Goal: Task Accomplishment & Management: Manage account settings

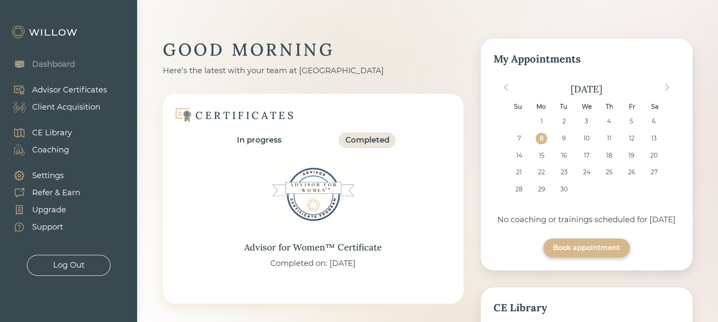
click at [62, 104] on div "Client Acquisition" at bounding box center [66, 107] width 68 height 12
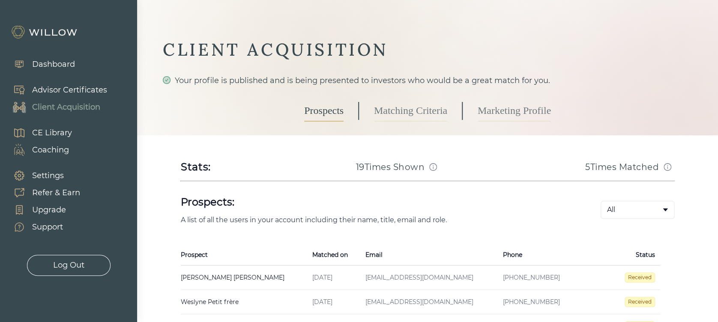
scroll to position [134, 0]
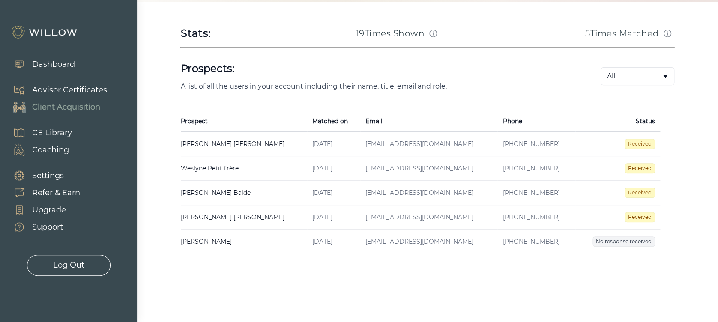
click at [218, 145] on td "[PERSON_NAME] Created on [DATE] Email [EMAIL_ADDRESS][DOMAIN_NAME] Phone [PHONE…" at bounding box center [244, 144] width 126 height 24
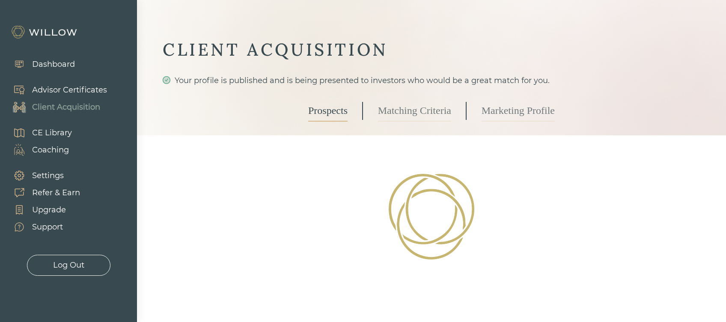
select select "3"
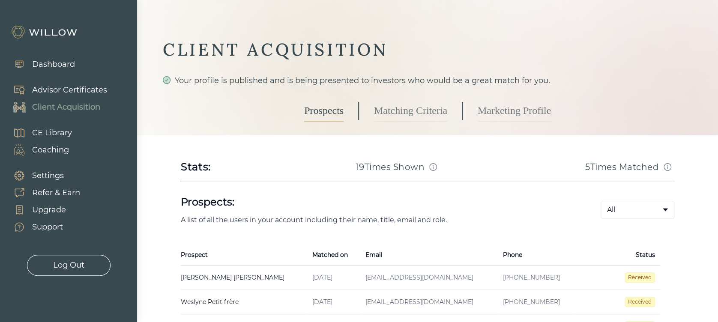
click at [399, 107] on link "Matching Criteria" at bounding box center [410, 110] width 73 height 21
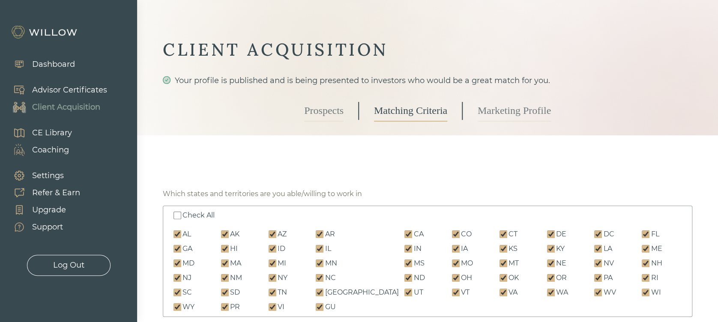
click at [339, 110] on link "Prospects" at bounding box center [323, 110] width 39 height 21
